Goal: Information Seeking & Learning: Understand process/instructions

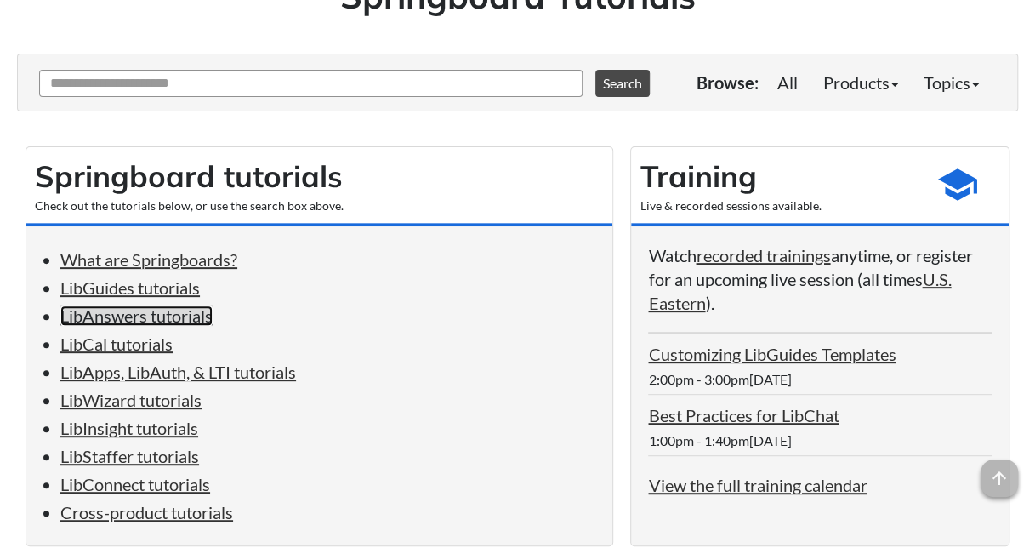
click at [171, 320] on link "LibAnswers tutorials" at bounding box center [136, 315] width 152 height 20
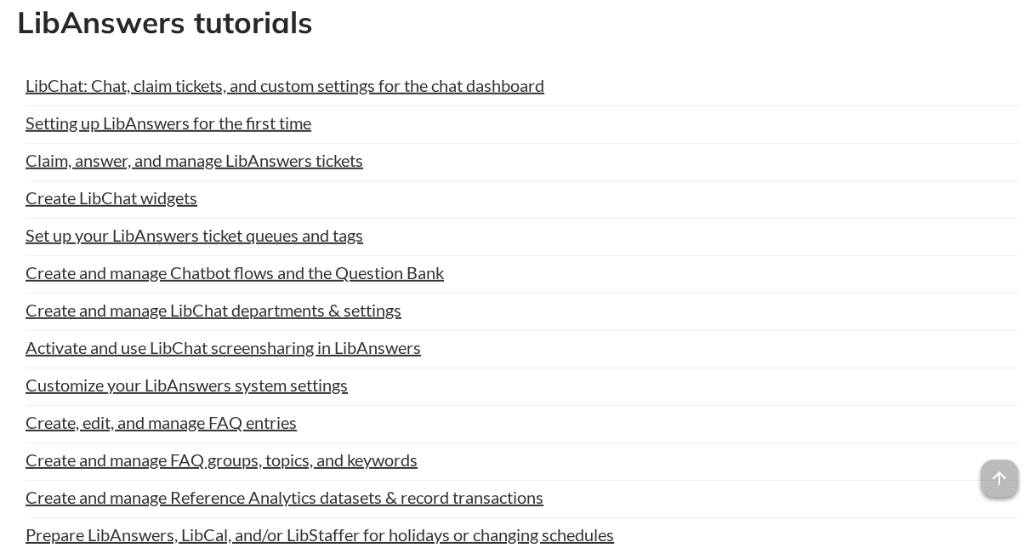
scroll to position [2424, 0]
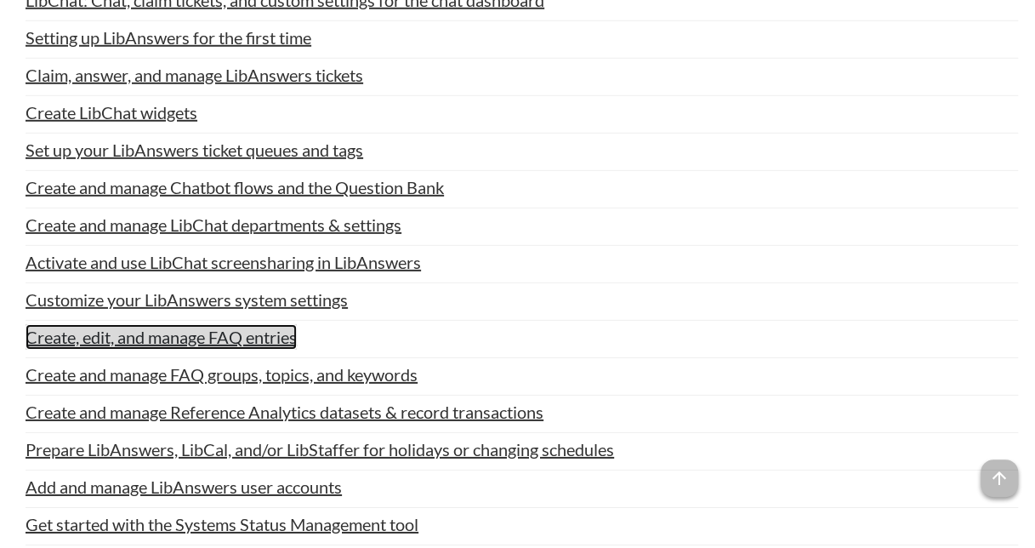
click at [232, 328] on link "Create, edit, and manage FAQ entries" at bounding box center [161, 337] width 271 height 26
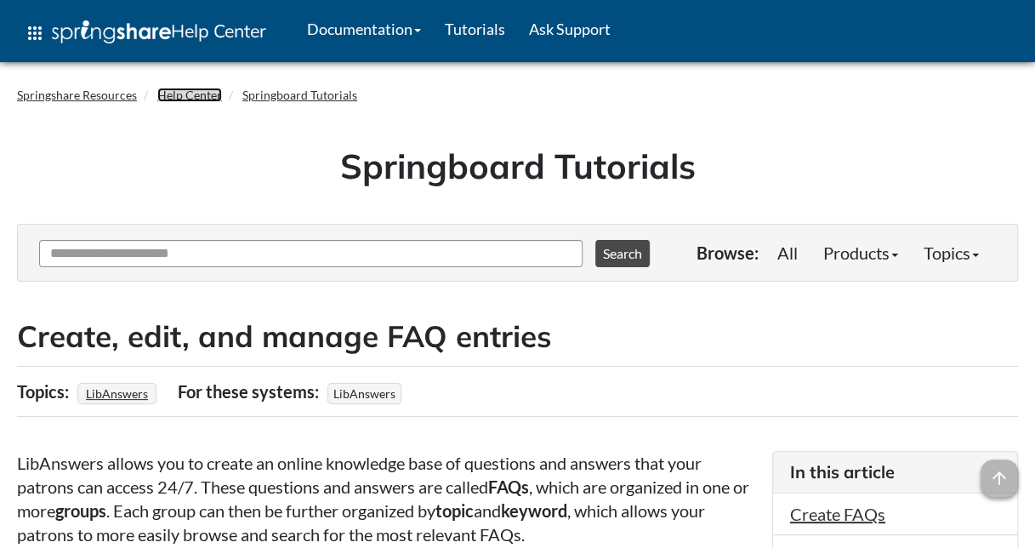
click at [201, 95] on link "Help Center" at bounding box center [189, 95] width 65 height 14
